Goal: Task Accomplishment & Management: Manage account settings

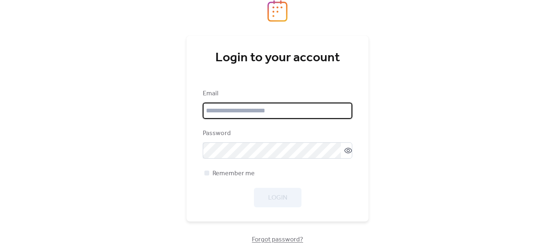
type input "**********"
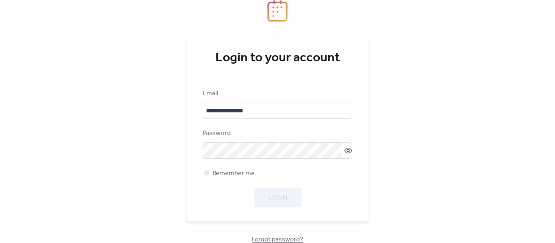
click at [279, 193] on div "Login" at bounding box center [278, 198] width 150 height 20
click at [279, 193] on span "Login" at bounding box center [277, 198] width 19 height 10
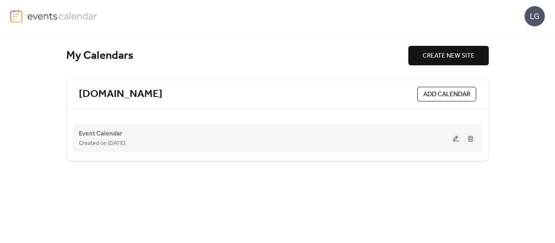
click at [454, 139] on button at bounding box center [455, 138] width 11 height 12
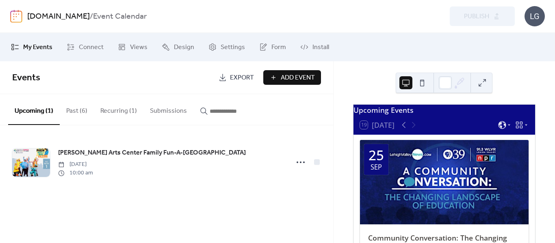
click at [98, 112] on button "Recurring (1)" at bounding box center [119, 109] width 50 height 30
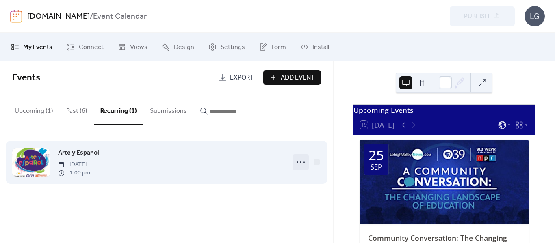
click at [298, 162] on icon at bounding box center [300, 162] width 13 height 13
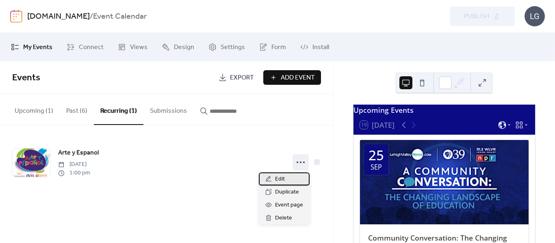
click at [283, 180] on span "Edit" at bounding box center [280, 180] width 10 height 10
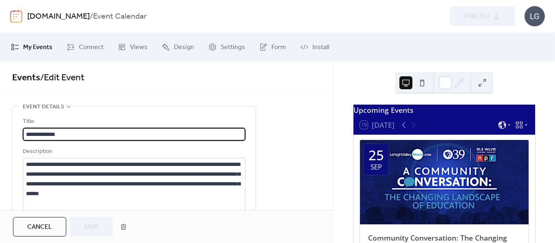
type input "**********"
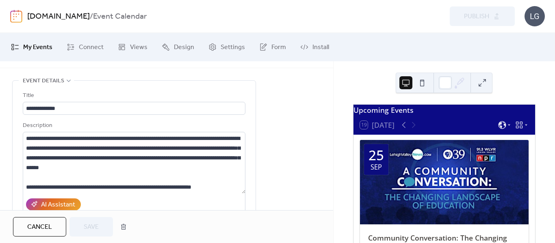
click at [57, 228] on button "Cancel" at bounding box center [39, 227] width 53 height 20
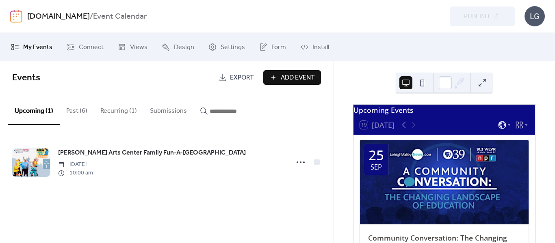
click at [129, 113] on button "Recurring (1)" at bounding box center [119, 109] width 50 height 30
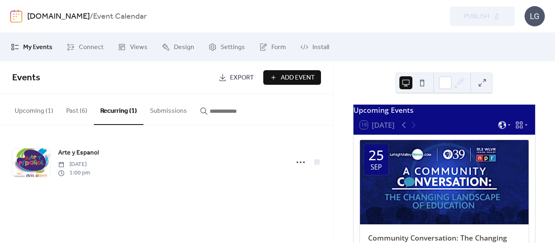
click at [79, 112] on button "Past (6)" at bounding box center [77, 109] width 34 height 30
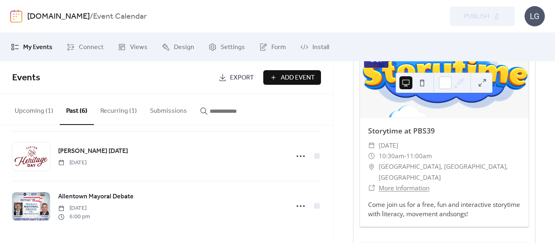
scroll to position [1448, 0]
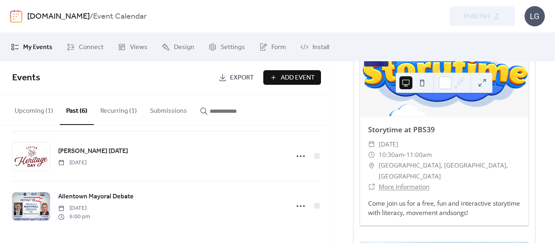
click at [169, 104] on button "Submissions" at bounding box center [168, 109] width 50 height 30
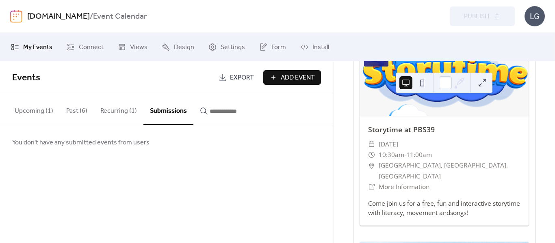
click at [109, 119] on button "Recurring (1)" at bounding box center [119, 109] width 50 height 30
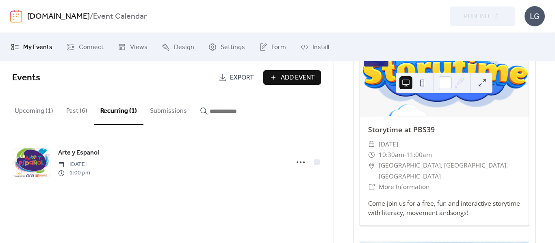
click at [83, 116] on button "Past (6)" at bounding box center [77, 109] width 34 height 30
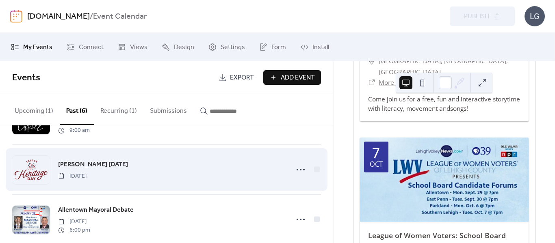
scroll to position [208, 0]
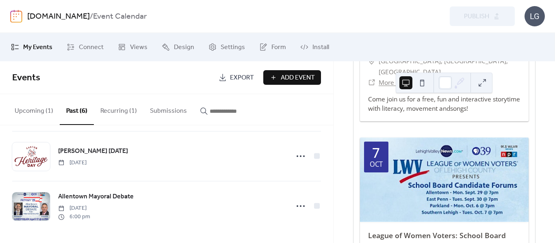
click at [48, 109] on button "Upcoming (1)" at bounding box center [34, 109] width 52 height 30
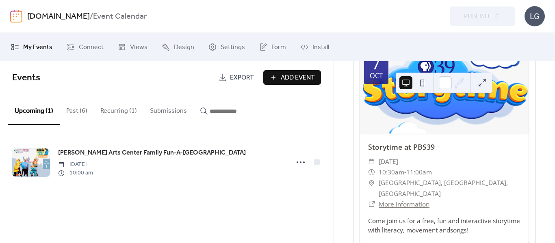
scroll to position [1432, 0]
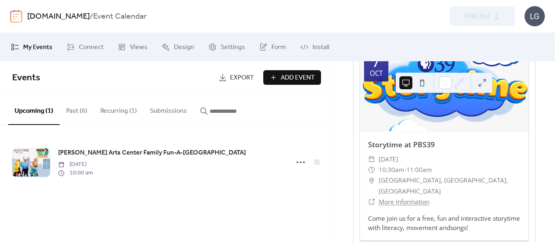
click at [447, 205] on div "Storytime at PBS39 ​ [DATE] ​ 10:30am - 11:00am ​ [GEOGRAPHIC_DATA], [GEOGRAPHI…" at bounding box center [444, 186] width 169 height 110
click at [414, 140] on link "Storytime at PBS39" at bounding box center [401, 145] width 67 height 10
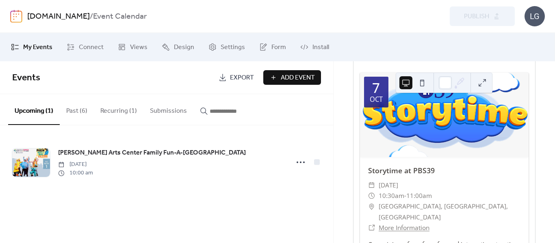
scroll to position [1407, 0]
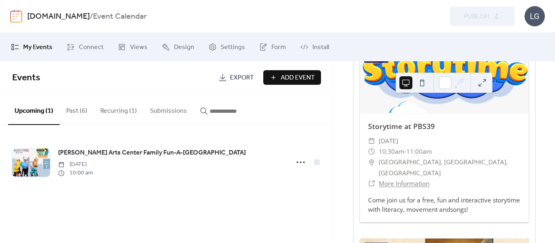
scroll to position [2342, 0]
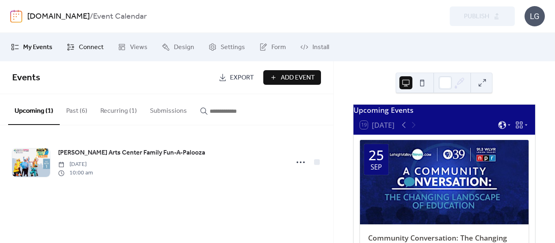
click at [83, 47] on span "Connect" at bounding box center [91, 48] width 25 height 10
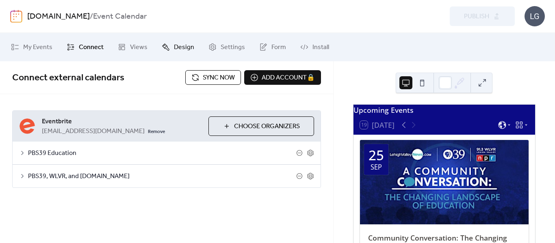
click at [174, 55] on link "Design" at bounding box center [178, 47] width 45 height 22
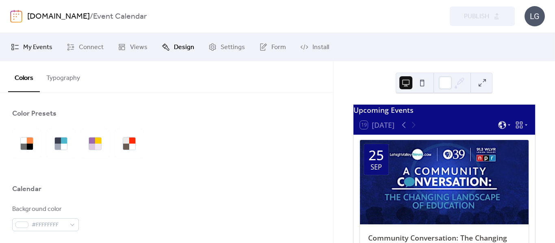
click at [25, 52] on span "My Events" at bounding box center [37, 48] width 29 height 10
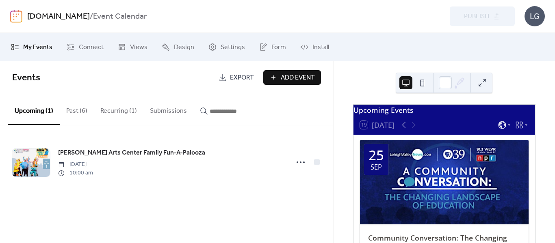
click at [69, 116] on button "Past (6)" at bounding box center [77, 109] width 34 height 30
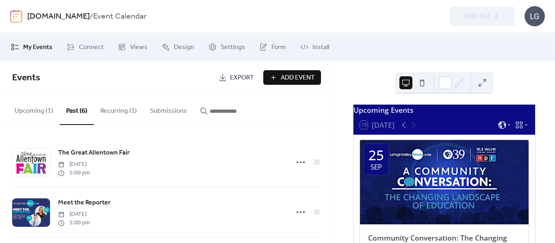
click at [224, 111] on input "button" at bounding box center [234, 111] width 49 height 10
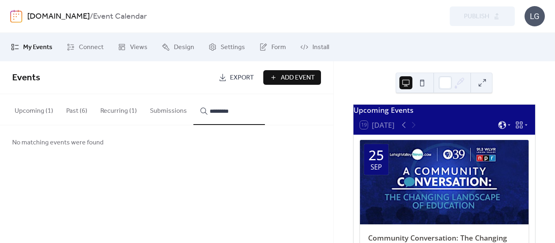
type input "*********"
